Goal: Check status: Check status

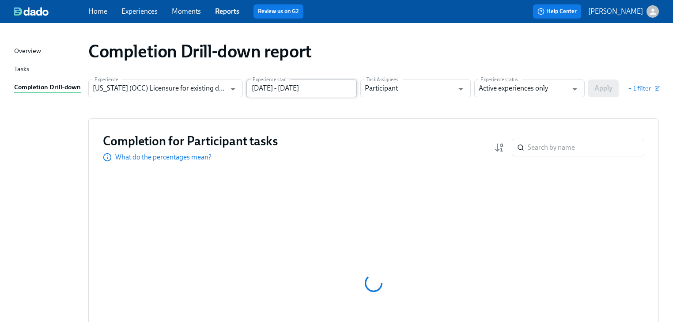
click at [310, 88] on input "[DATE] - [DATE]" at bounding box center [302, 89] width 110 height 18
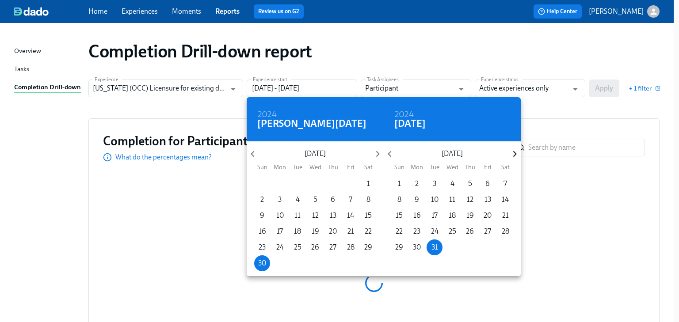
click at [513, 153] on icon "button" at bounding box center [515, 154] width 12 height 12
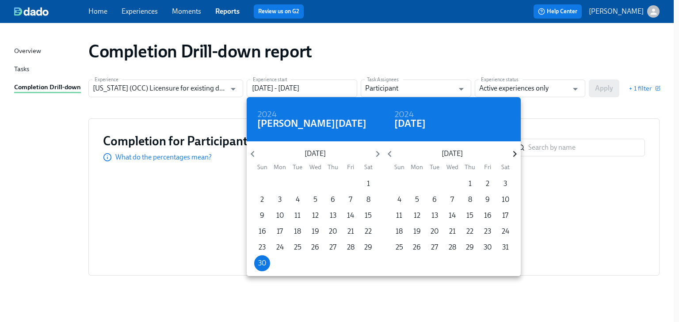
click at [513, 153] on icon "button" at bounding box center [515, 154] width 12 height 12
click at [452, 197] on p "10" at bounding box center [452, 200] width 8 height 10
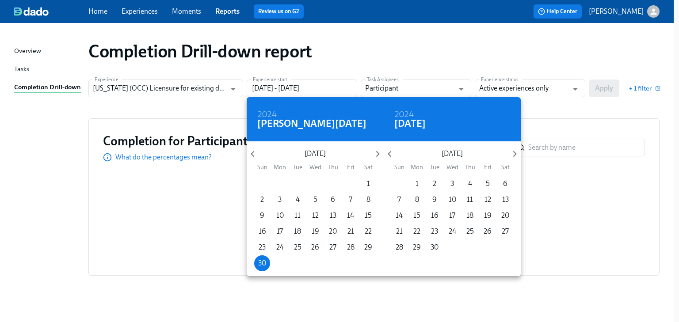
type input "[DATE] - [DATE]"
click at [545, 111] on div at bounding box center [339, 161] width 679 height 322
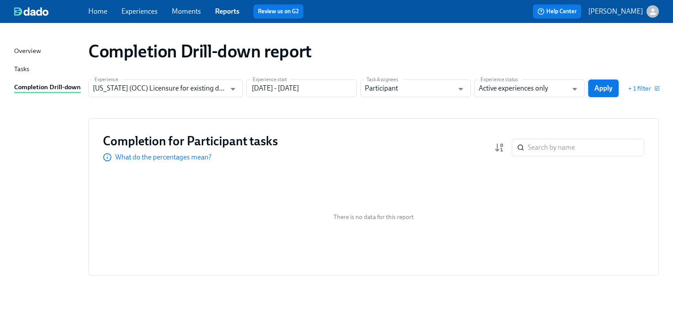
click at [596, 91] on span "Apply" at bounding box center [604, 88] width 18 height 9
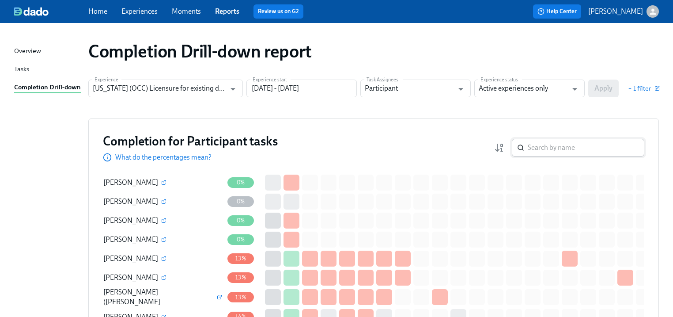
click at [546, 147] on input "search" at bounding box center [586, 148] width 117 height 18
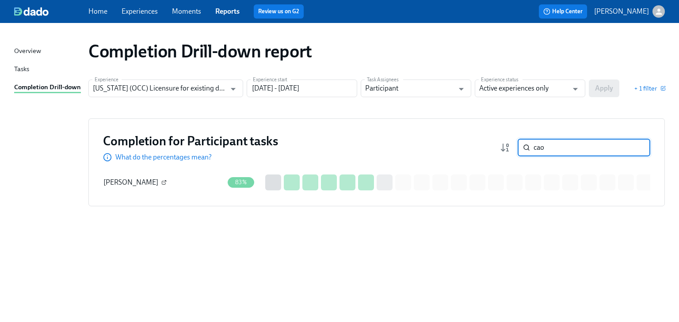
type input "cao"
click at [161, 182] on icon "button" at bounding box center [163, 182] width 5 height 5
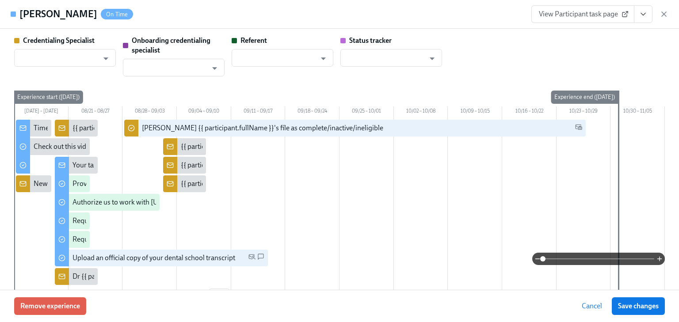
type input "[PERSON_NAME]"
type input "Dado Customer Support"
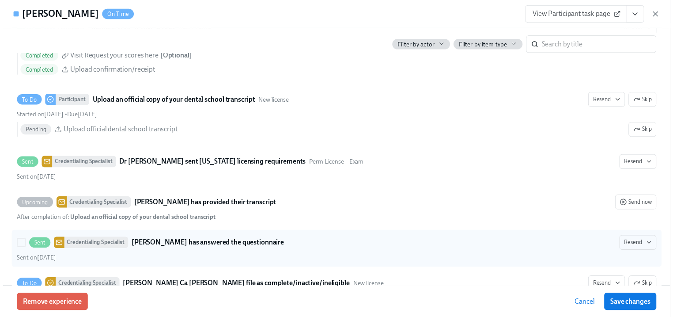
scroll to position [1343, 0]
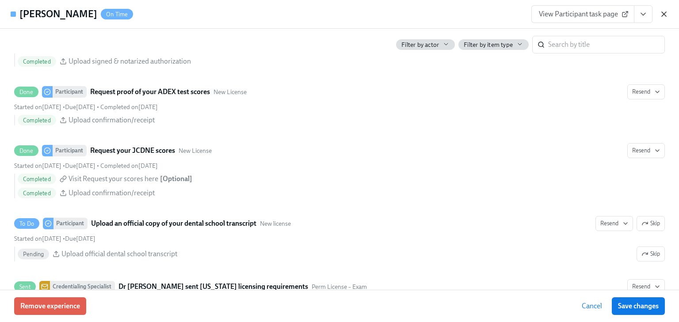
click at [660, 11] on icon "button" at bounding box center [663, 14] width 9 height 9
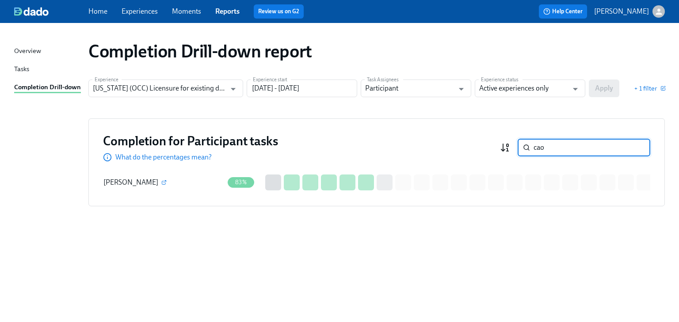
drag, startPoint x: 548, startPoint y: 144, endPoint x: 501, endPoint y: 145, distance: 47.3
click at [501, 145] on div "cao ​" at bounding box center [575, 148] width 150 height 18
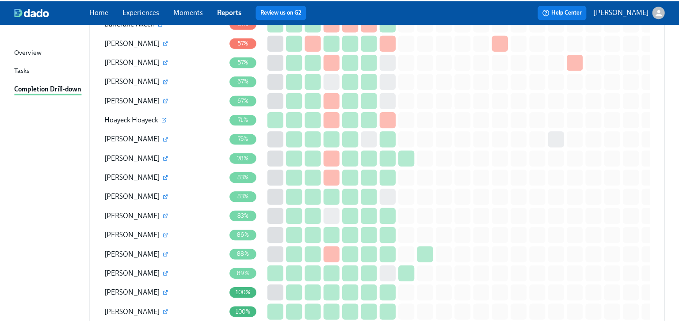
scroll to position [742, 0]
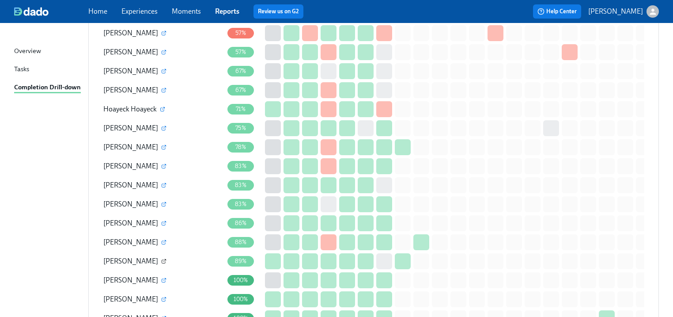
click at [161, 258] on icon "button" at bounding box center [163, 260] width 5 height 5
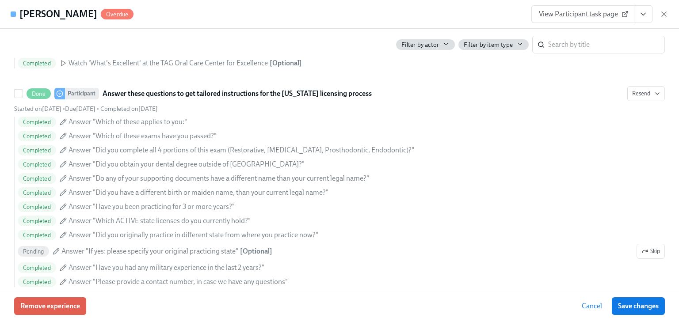
scroll to position [565, 0]
